Goal: Check status: Check status

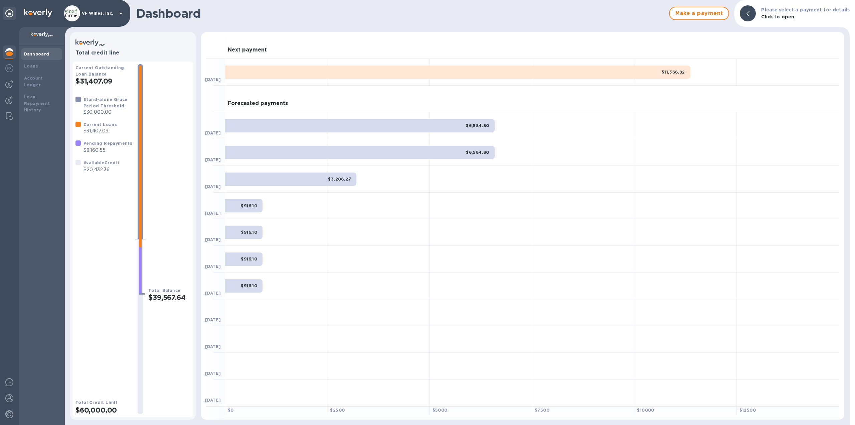
click at [203, 12] on h1 "Dashboard" at bounding box center [401, 13] width 530 height 14
drag, startPoint x: 199, startPoint y: 13, endPoint x: 135, endPoint y: 12, distance: 64.5
click at [135, 12] on div "Dashboard Make a payment Please select a payment for details Click to open" at bounding box center [457, 13] width 785 height 27
click at [152, 13] on h1 "Dashboard" at bounding box center [401, 13] width 530 height 14
click at [144, 14] on h1 "Dashboard" at bounding box center [401, 13] width 530 height 14
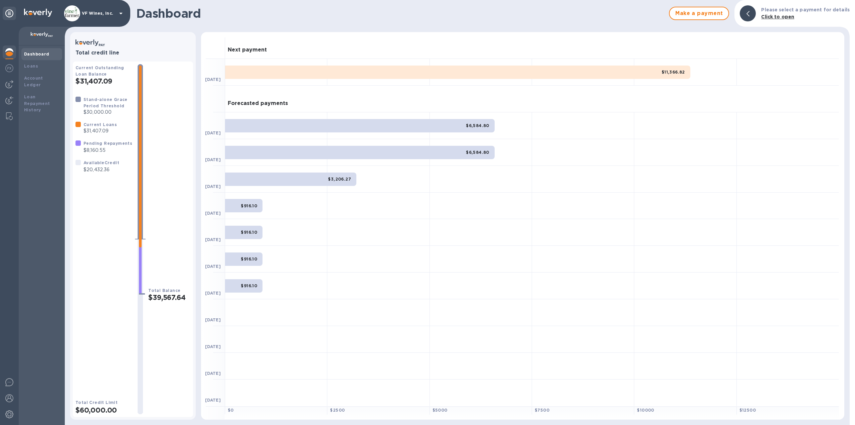
click at [158, 13] on h1 "Dashboard" at bounding box center [401, 13] width 530 height 14
click at [243, 17] on h1 "Dashboard" at bounding box center [401, 13] width 530 height 14
click at [506, 73] on div "$11,366.82" at bounding box center [457, 71] width 465 height 13
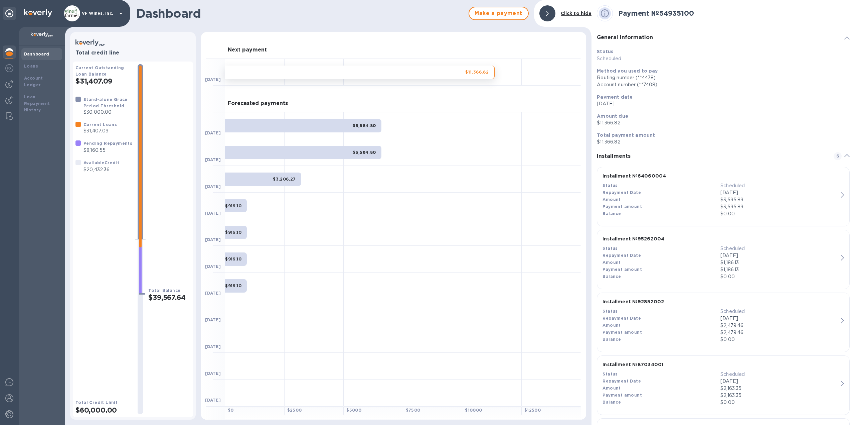
click at [6, 52] on img at bounding box center [9, 52] width 8 height 8
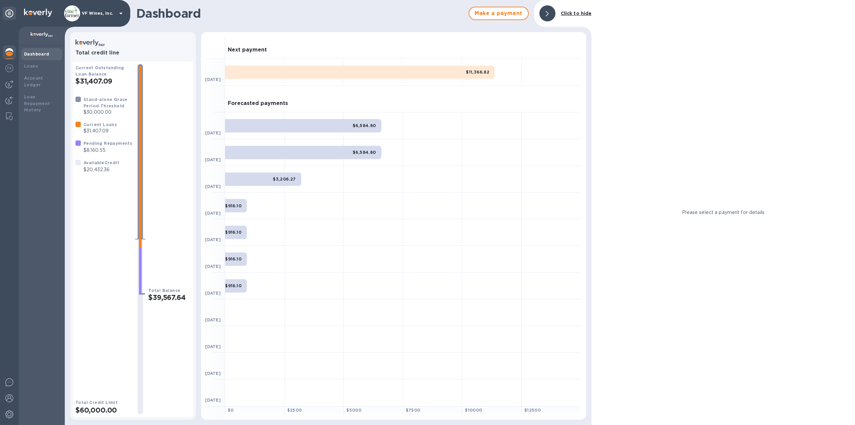
drag, startPoint x: 295, startPoint y: 257, endPoint x: 320, endPoint y: 258, distance: 25.1
click at [320, 258] on div at bounding box center [314, 259] width 59 height 27
click at [6, 84] on img at bounding box center [9, 84] width 8 height 8
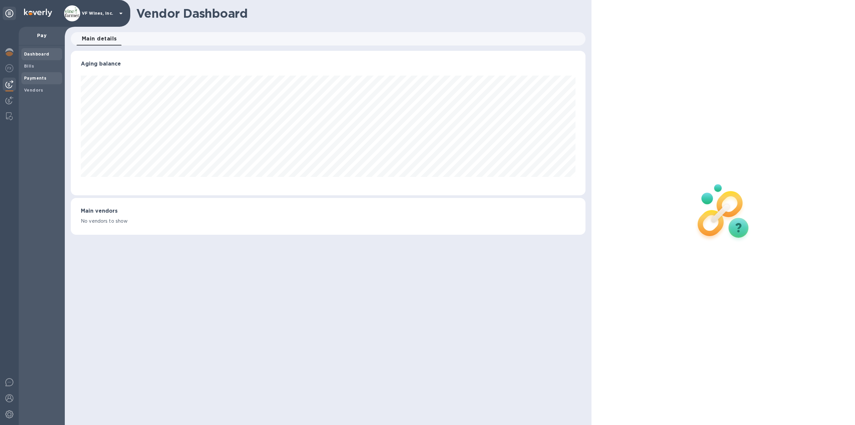
scroll to position [144, 515]
click at [34, 78] on b "Payments" at bounding box center [35, 78] width 22 height 5
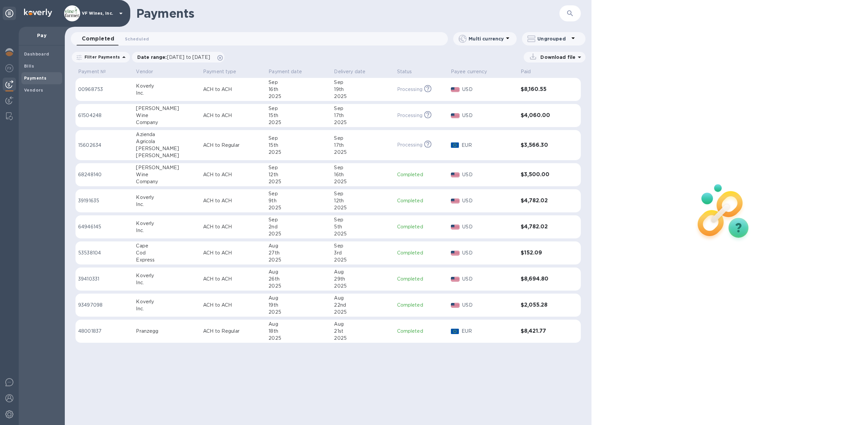
click at [482, 200] on p "USD" at bounding box center [488, 200] width 53 height 7
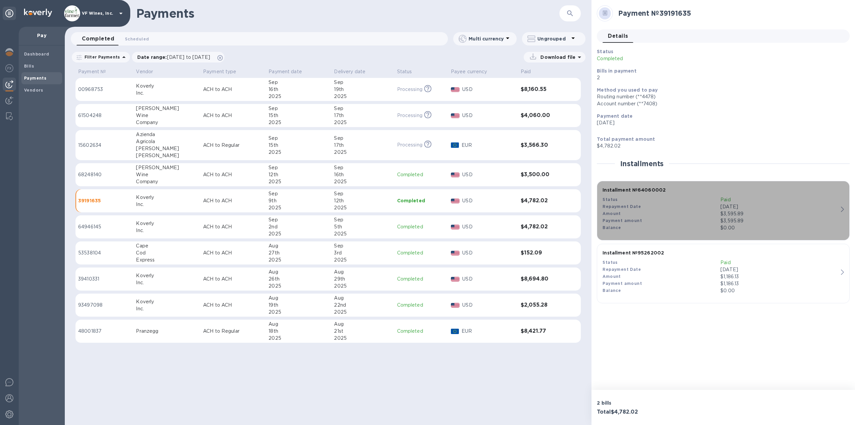
click at [772, 203] on p "Paid" at bounding box center [780, 199] width 118 height 7
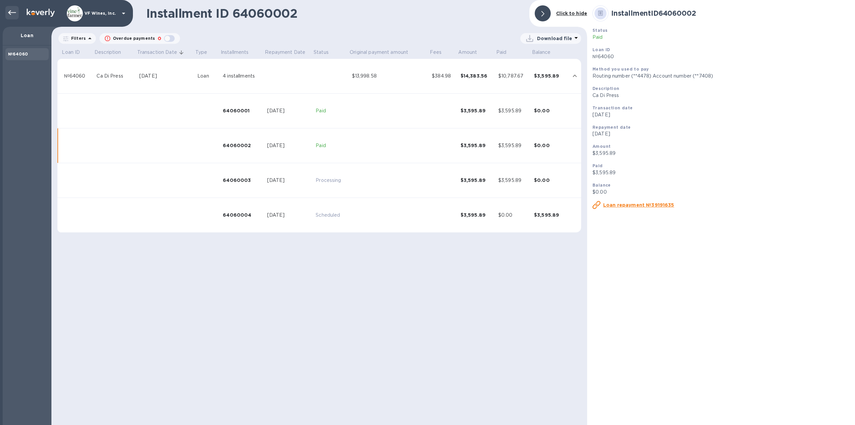
click at [10, 12] on icon at bounding box center [12, 13] width 8 height 8
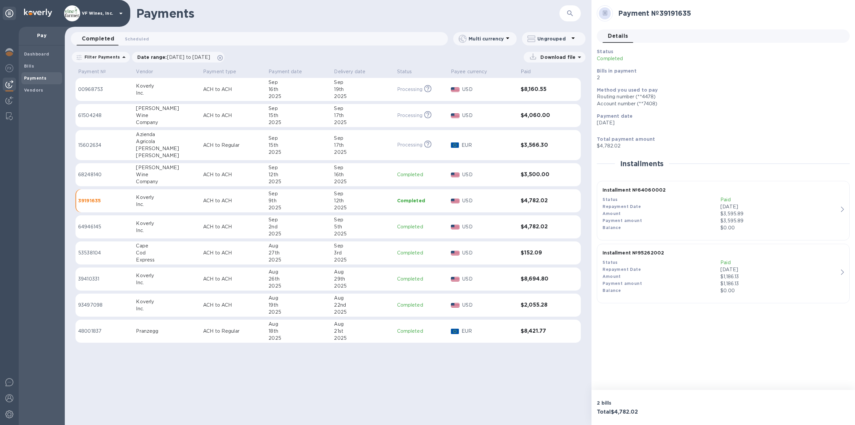
click at [690, 271] on div "Repayment Date" at bounding box center [662, 269] width 118 height 7
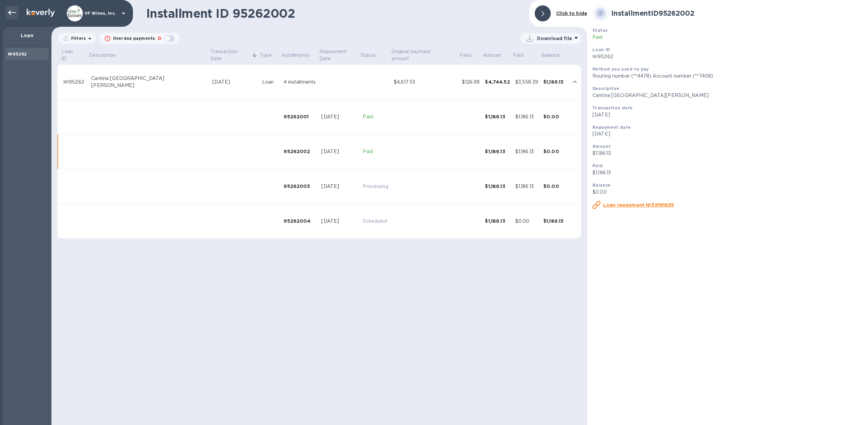
click at [7, 8] on div at bounding box center [11, 12] width 13 height 13
click at [12, 12] on icon at bounding box center [12, 13] width 8 height 8
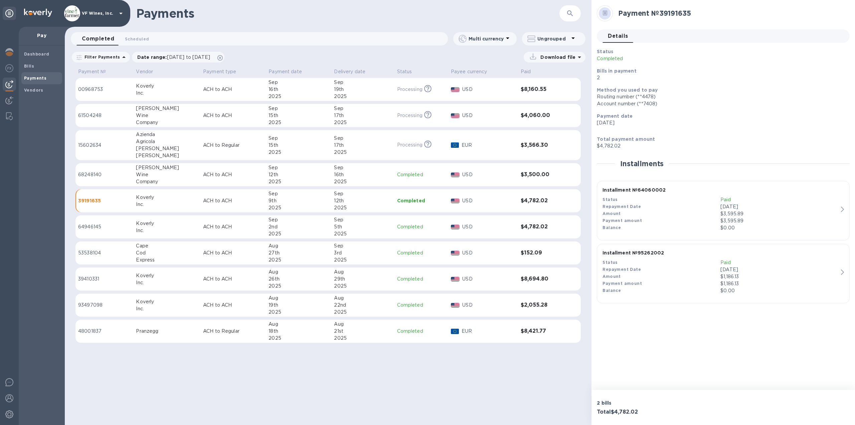
click at [334, 87] on div "19th" at bounding box center [362, 89] width 57 height 7
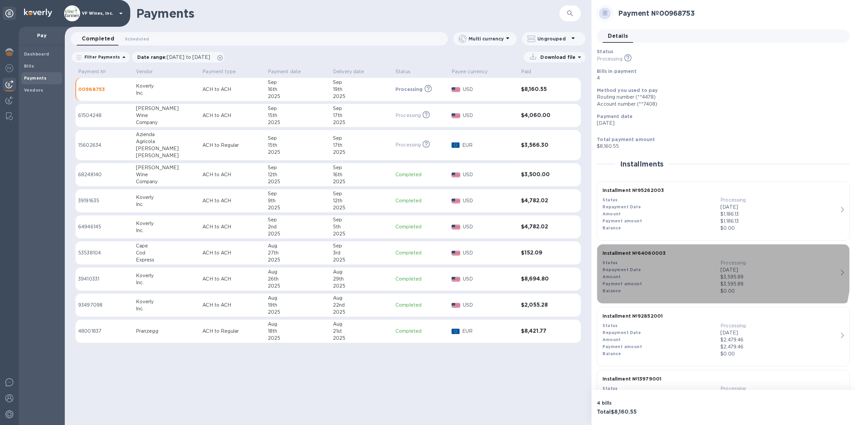
click at [679, 265] on div "Status" at bounding box center [662, 262] width 118 height 7
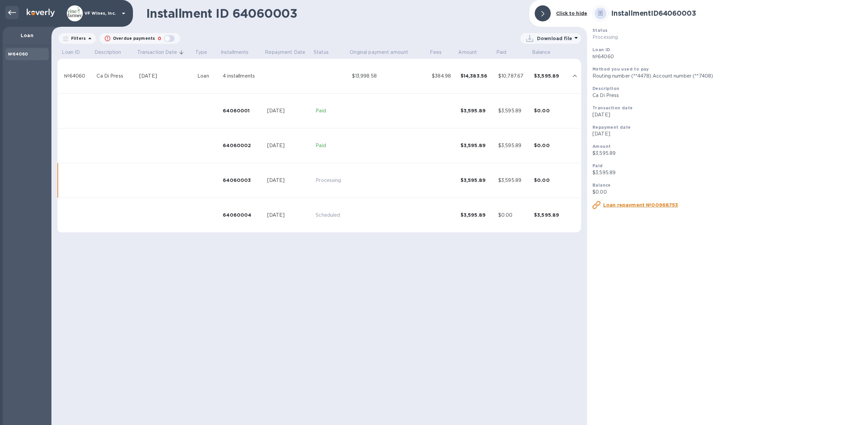
click at [11, 11] on icon at bounding box center [12, 13] width 8 height 8
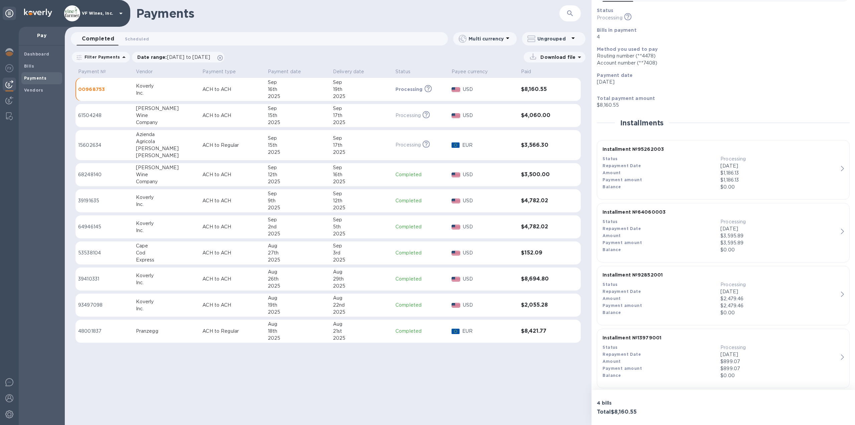
scroll to position [48, 0]
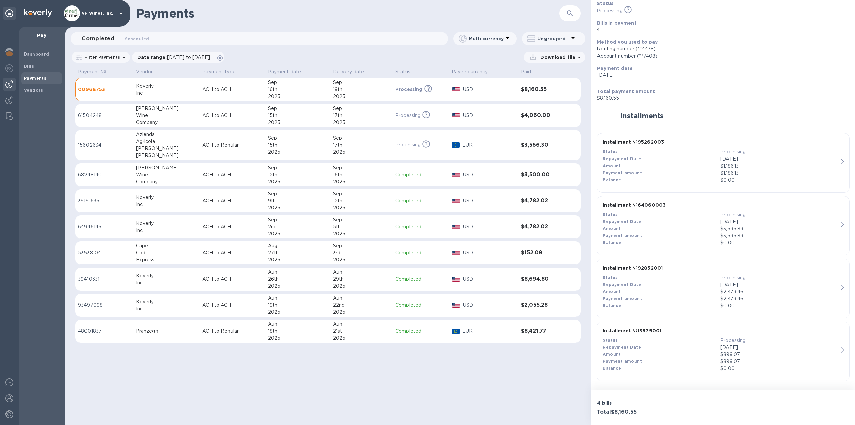
click at [758, 289] on div "$2,479.46" at bounding box center [780, 291] width 118 height 7
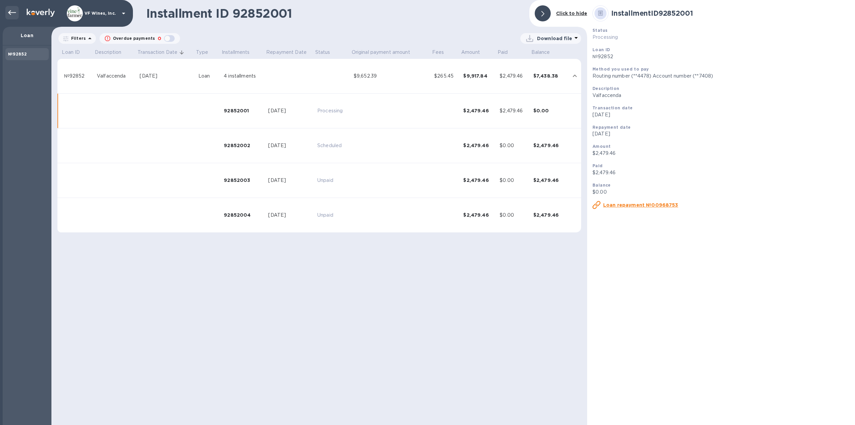
click at [10, 7] on div at bounding box center [11, 12] width 13 height 13
click at [12, 11] on icon at bounding box center [12, 13] width 8 height 8
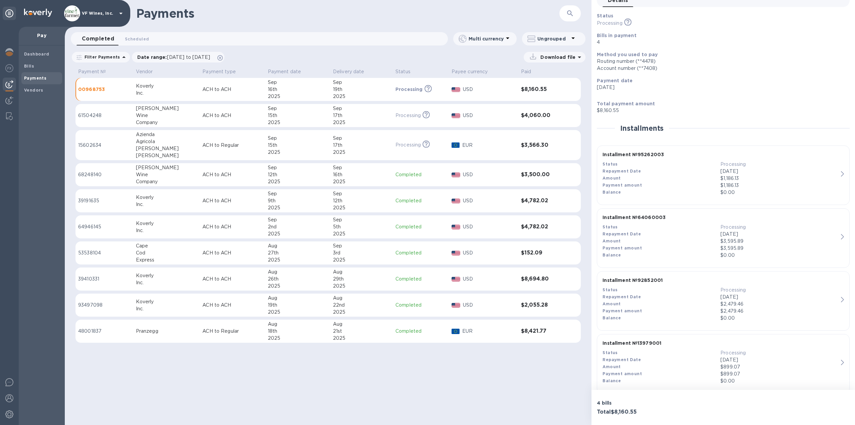
scroll to position [48, 0]
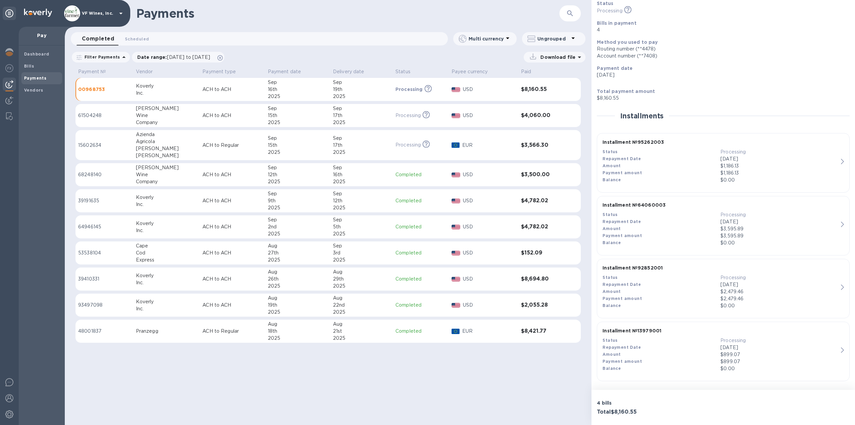
click at [695, 347] on div "Repayment Date" at bounding box center [662, 347] width 118 height 7
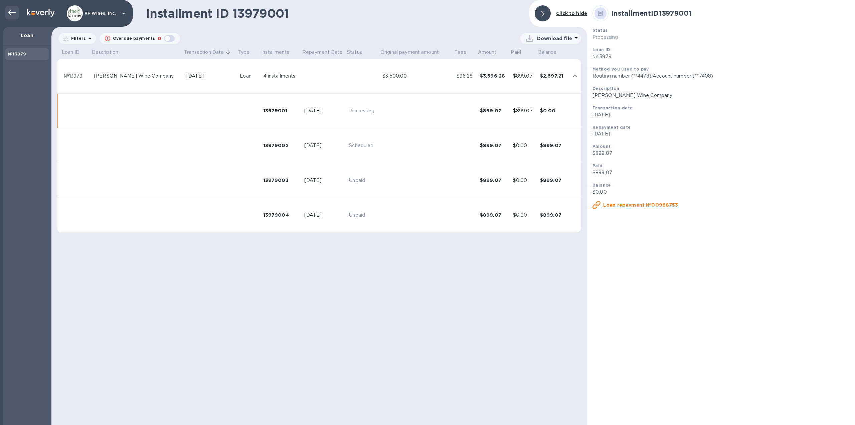
click at [10, 12] on icon at bounding box center [12, 12] width 8 height 5
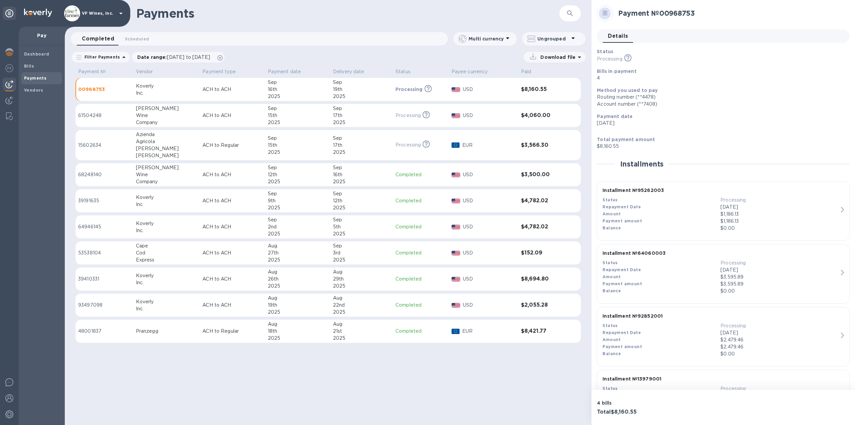
click at [695, 220] on div "Payment amount" at bounding box center [662, 221] width 118 height 7
